Goal: Task Accomplishment & Management: Manage account settings

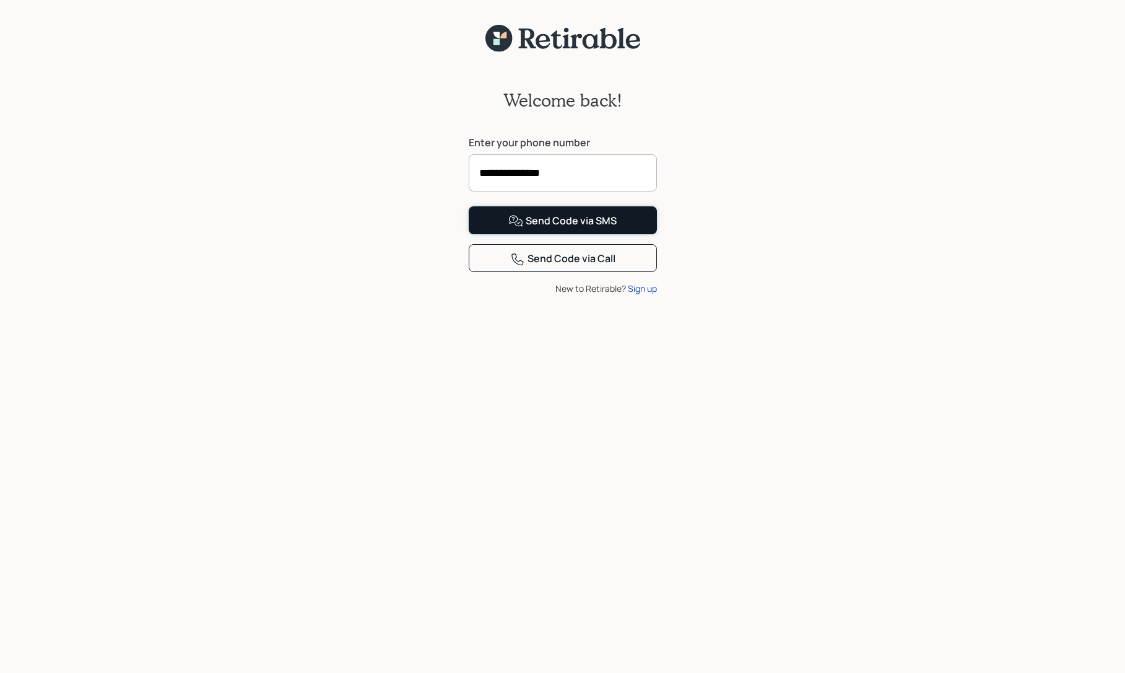
click at [561, 229] on div "Send Code via SMS" at bounding box center [563, 221] width 108 height 15
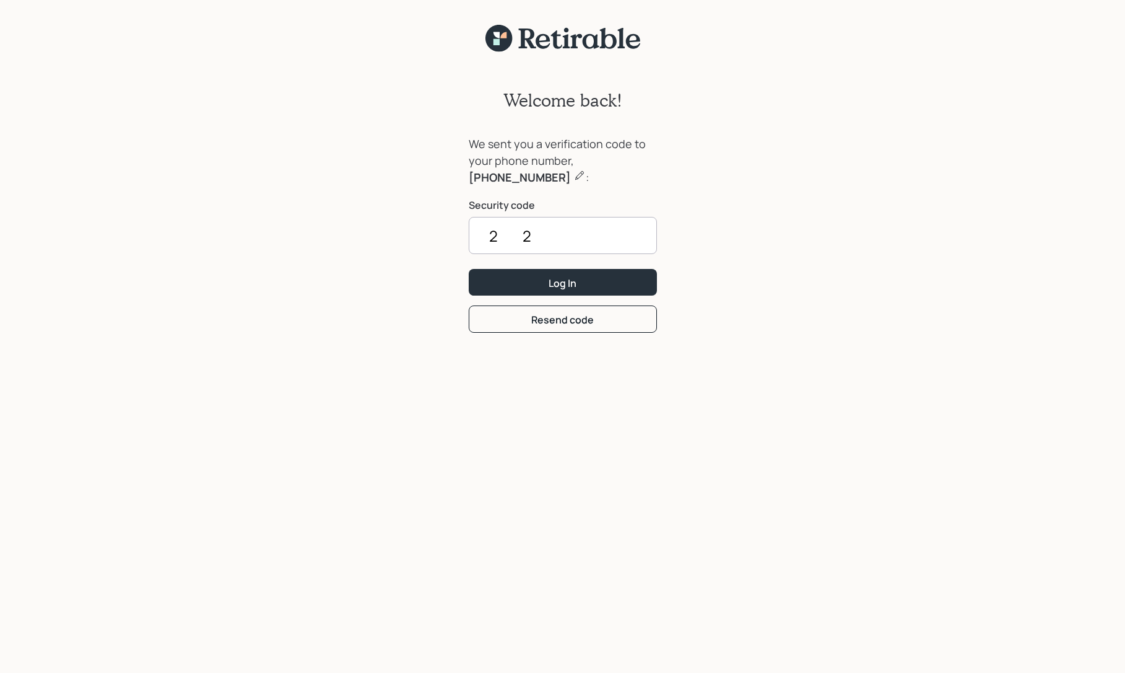
type input "2"
type input "4750"
click at [620, 281] on button "Log In" at bounding box center [563, 282] width 188 height 27
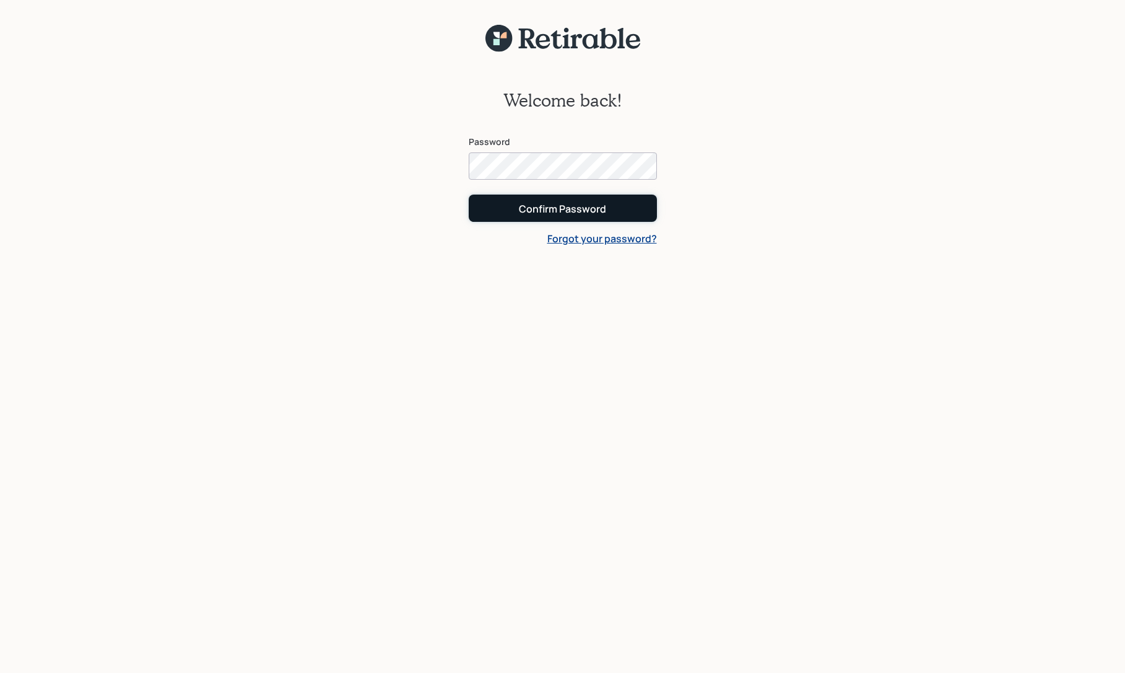
click at [606, 205] on button "Confirm Password" at bounding box center [563, 207] width 188 height 27
